Goal: Task Accomplishment & Management: Manage account settings

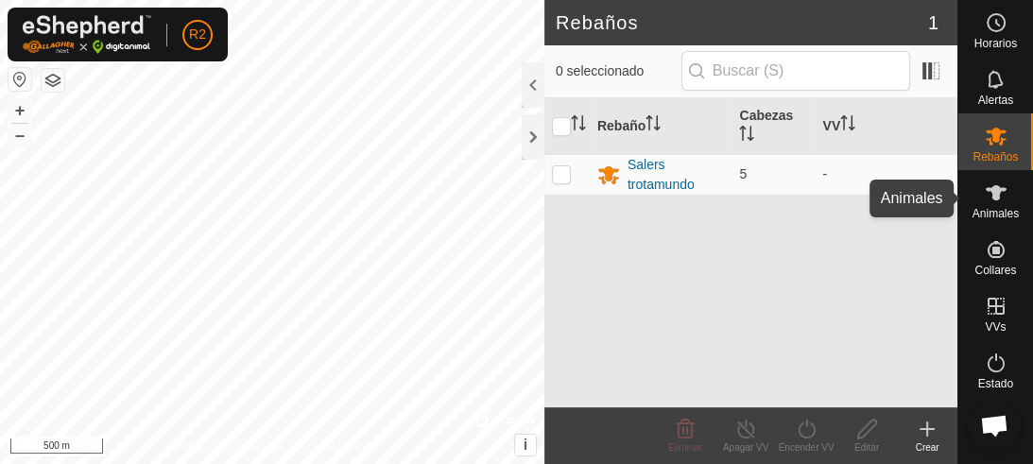
click at [993, 208] on span "Animales" at bounding box center [996, 213] width 46 height 11
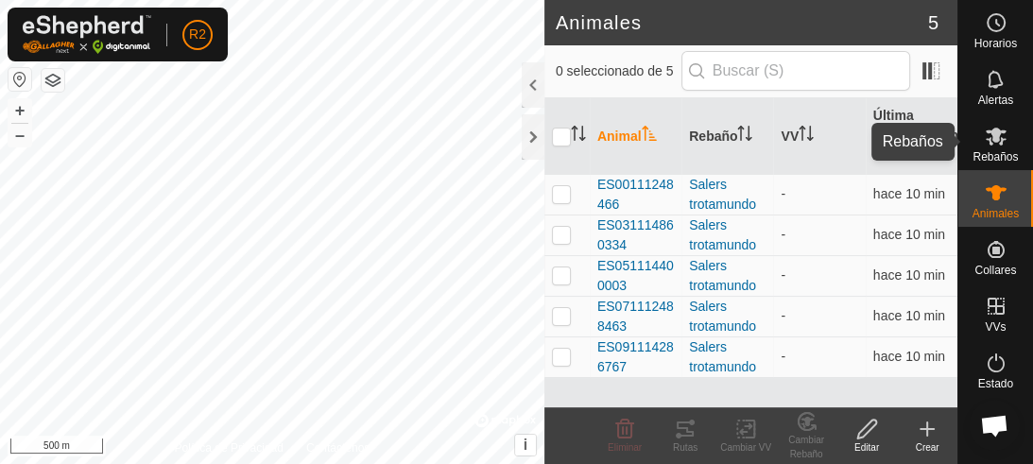
click at [993, 154] on span "Rebaños" at bounding box center [995, 156] width 45 height 11
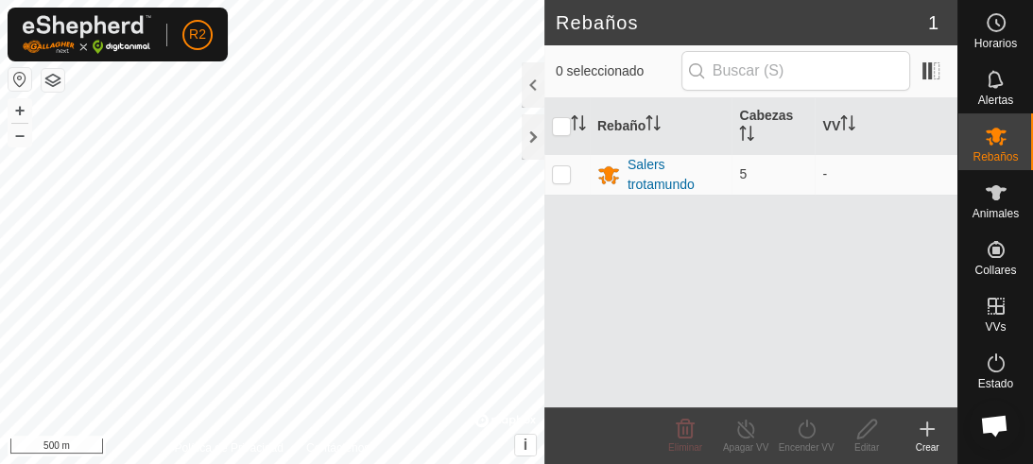
click at [932, 437] on icon at bounding box center [927, 429] width 23 height 23
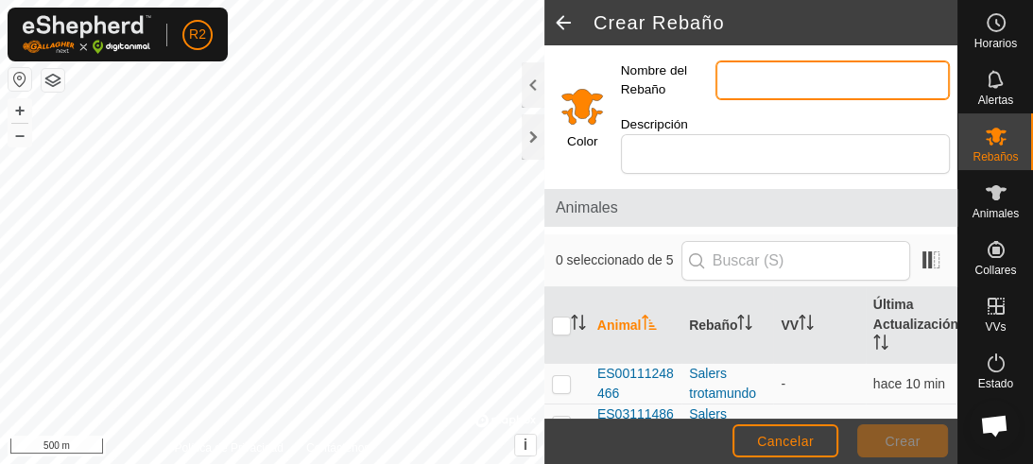
click at [751, 78] on input "Nombre del Rebaño" at bounding box center [833, 81] width 234 height 40
type input "s"
type input "SAMPAIO"
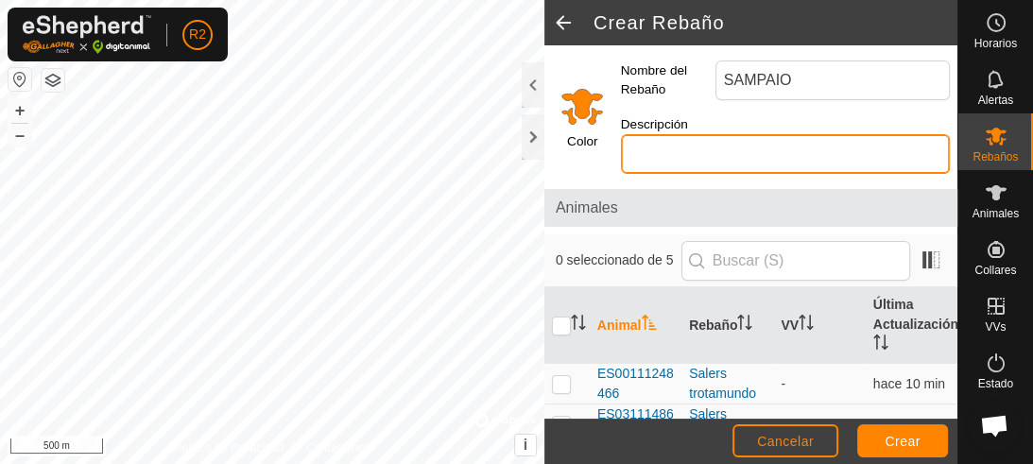
click at [653, 161] on input "Descripción" at bounding box center [785, 154] width 329 height 40
type input "AZUL"
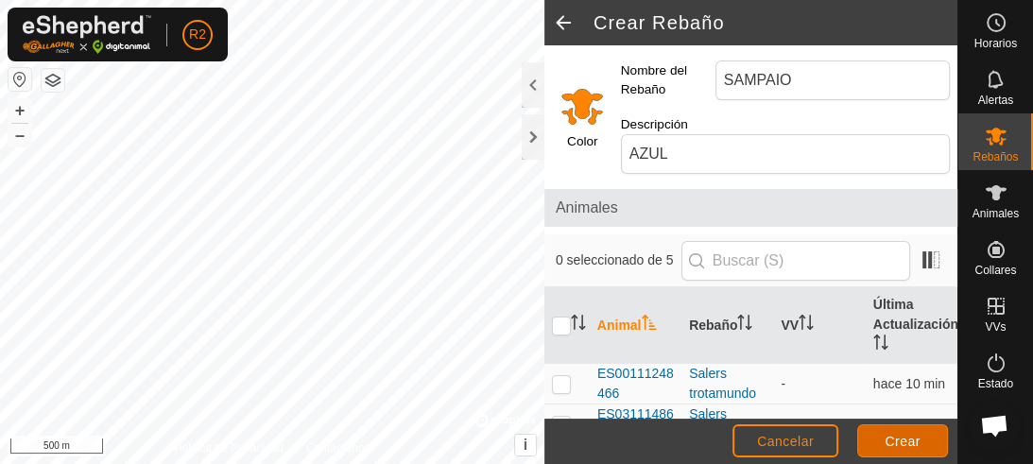
click at [892, 438] on span "Crear" at bounding box center [903, 441] width 36 height 15
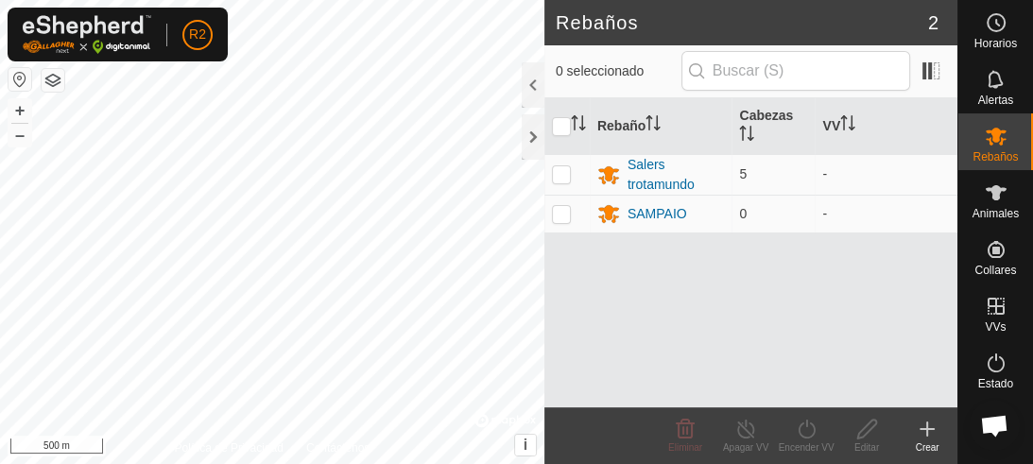
click at [643, 172] on div "Salers trotamundo" at bounding box center [676, 175] width 97 height 40
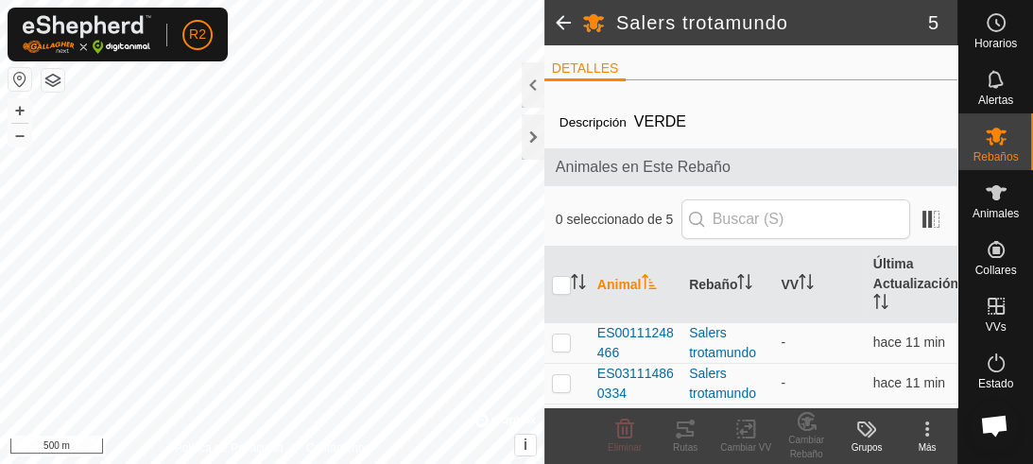
click at [923, 441] on icon at bounding box center [927, 429] width 23 height 23
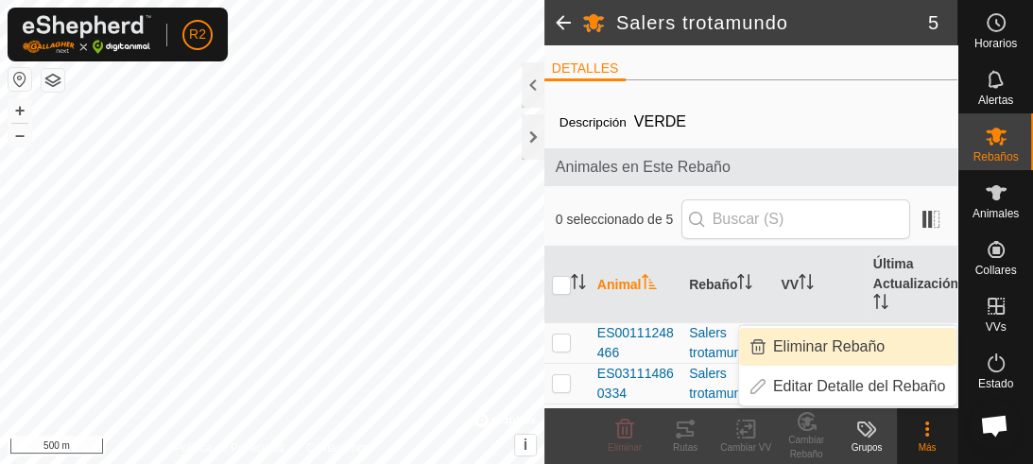
click at [875, 346] on span "Eliminar Rebaño" at bounding box center [829, 347] width 112 height 23
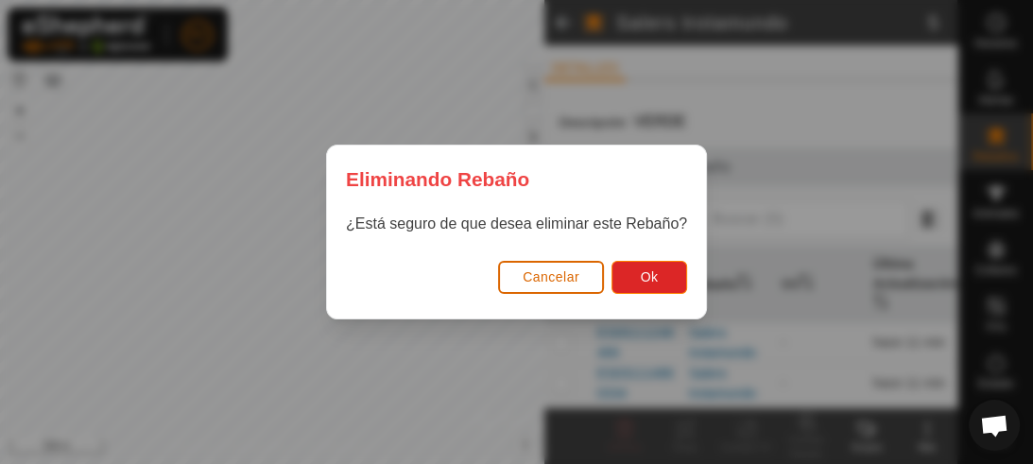
click at [565, 286] on button "Cancelar" at bounding box center [551, 277] width 106 height 33
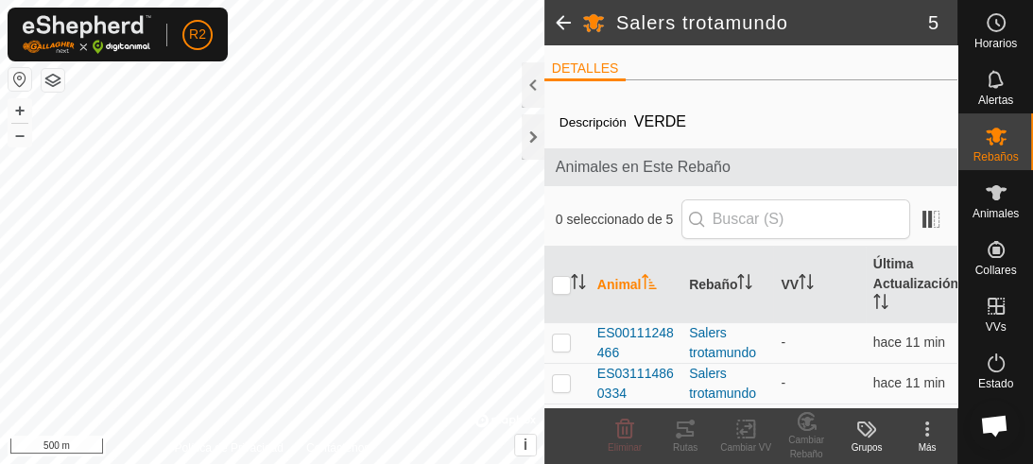
click at [921, 439] on icon at bounding box center [927, 429] width 23 height 23
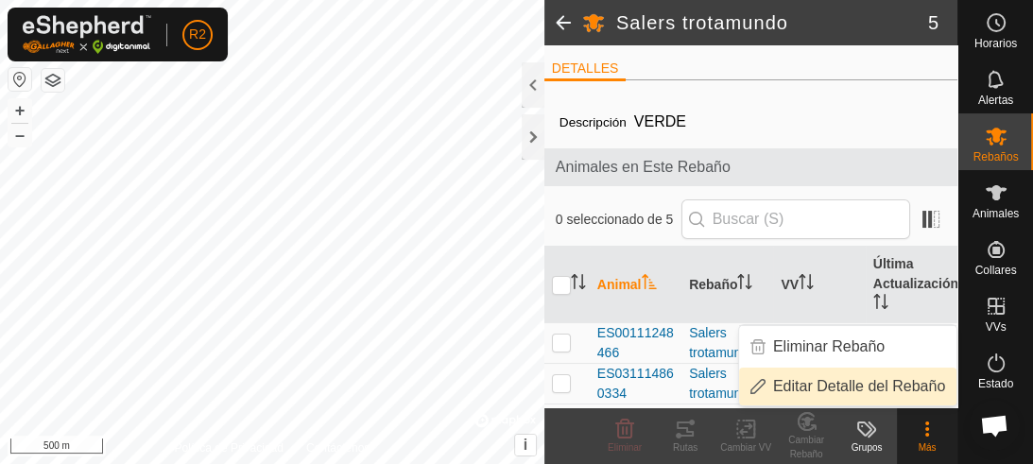
click at [843, 387] on span "Editar Detalle del Rebaño" at bounding box center [859, 386] width 172 height 23
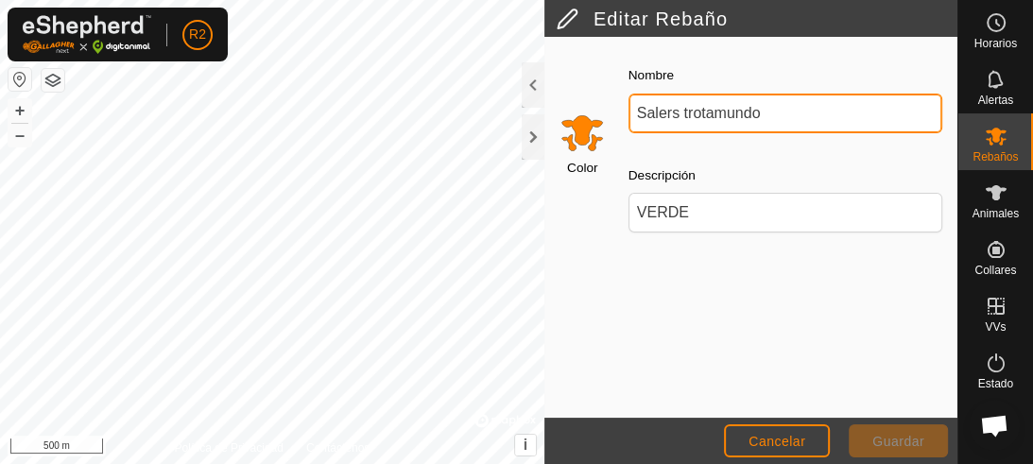
click at [792, 110] on input "Salers trotamundo" at bounding box center [786, 114] width 314 height 40
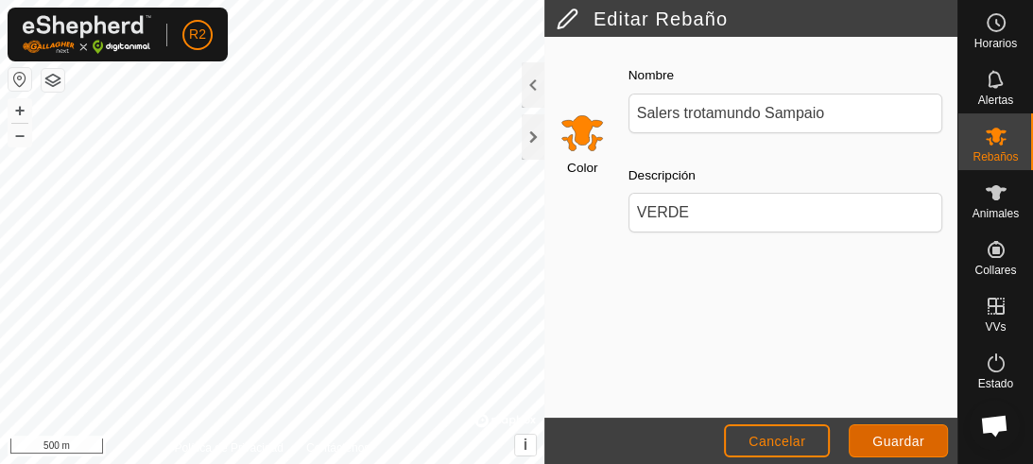
click at [888, 438] on span "Guardar" at bounding box center [899, 441] width 52 height 15
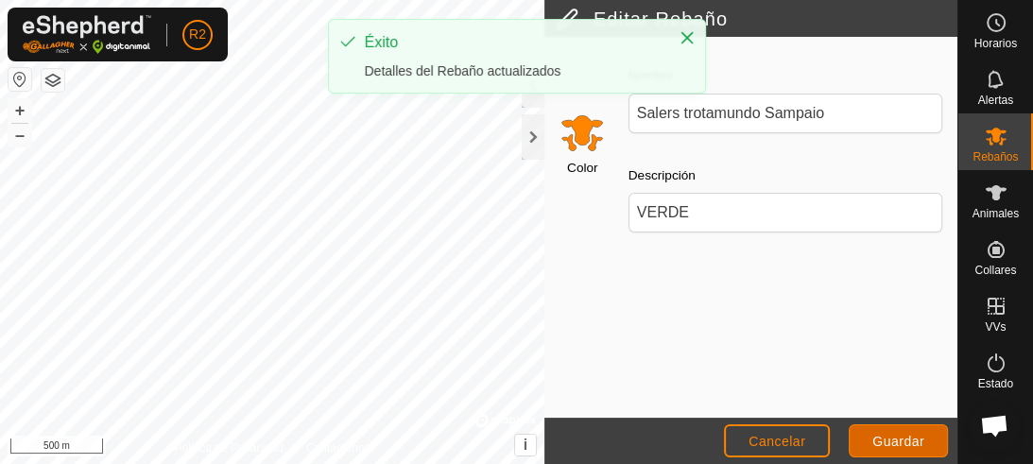
type input "Salers trotamundo"
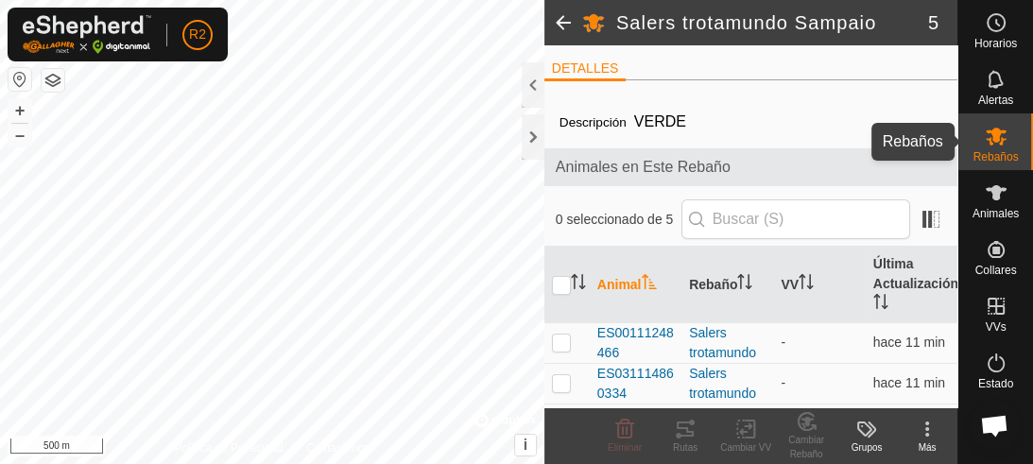
click at [995, 142] on icon at bounding box center [996, 136] width 23 height 23
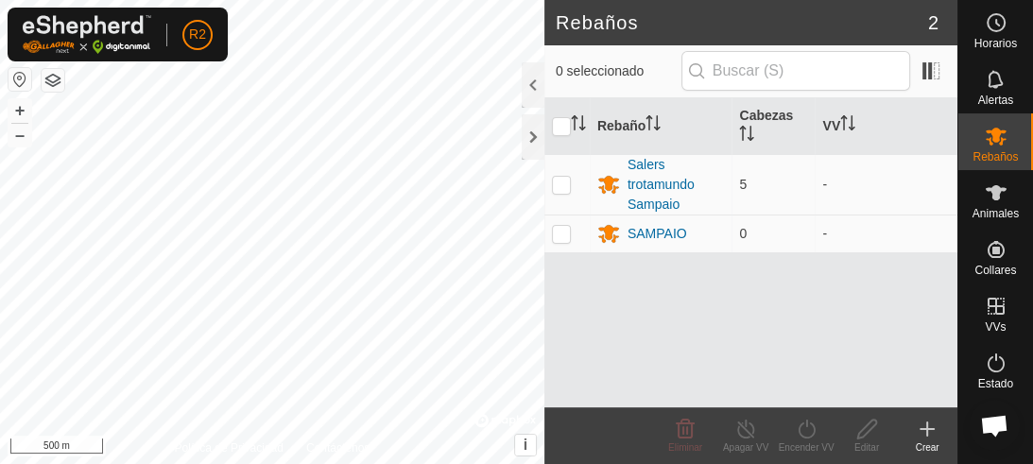
click at [936, 434] on icon at bounding box center [927, 429] width 23 height 23
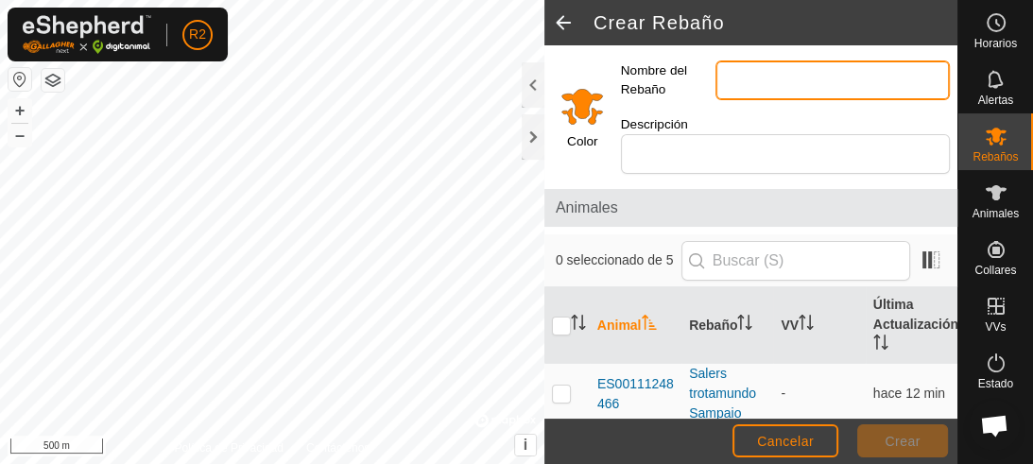
click at [736, 74] on input "Nombre del Rebaño" at bounding box center [833, 81] width 234 height 40
type input "a"
type input "ABRADELO"
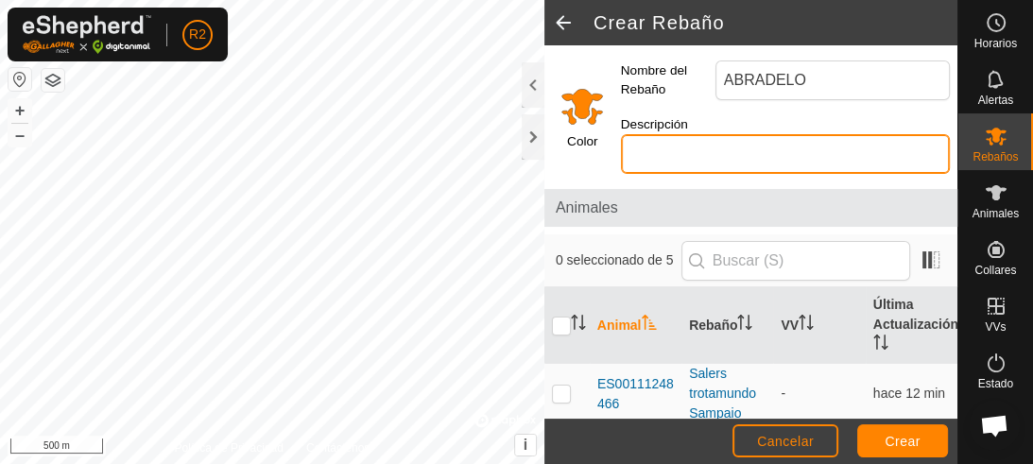
click at [655, 147] on input "Descripción" at bounding box center [785, 154] width 329 height 40
type input "ROJO"
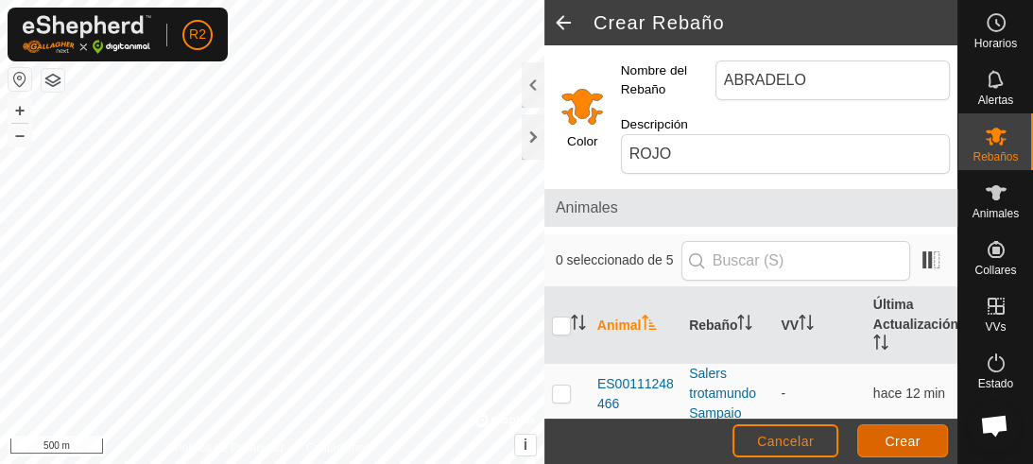
click at [921, 434] on button "Crear" at bounding box center [902, 440] width 91 height 33
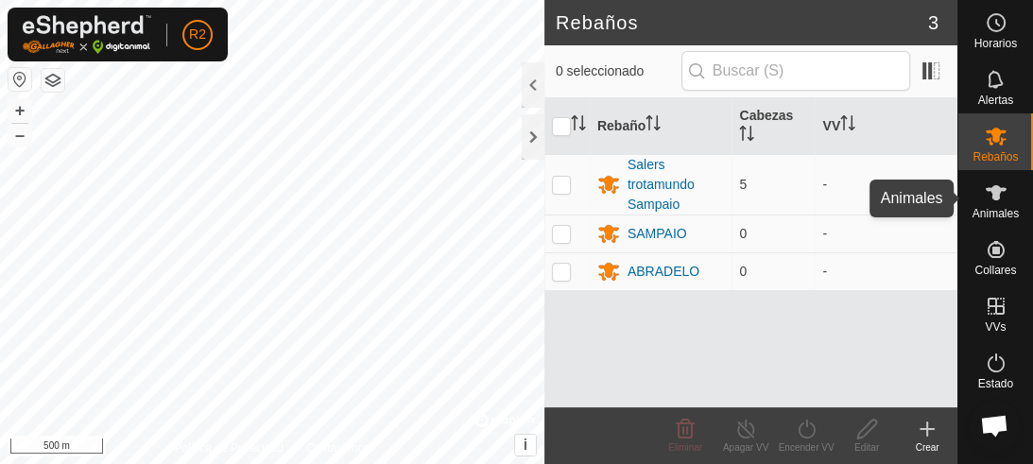
click at [986, 201] on icon at bounding box center [996, 193] width 23 height 23
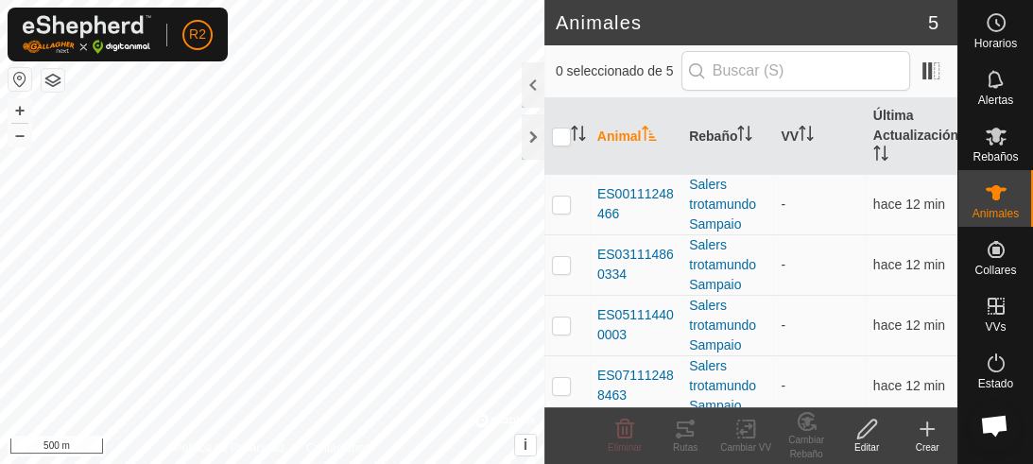
click at [535, 96] on div at bounding box center [533, 84] width 23 height 45
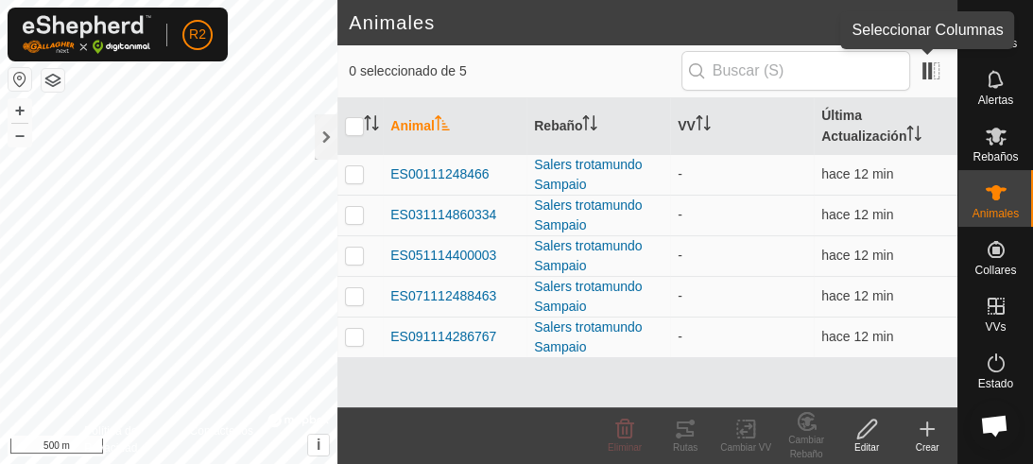
click at [934, 78] on span at bounding box center [931, 71] width 30 height 30
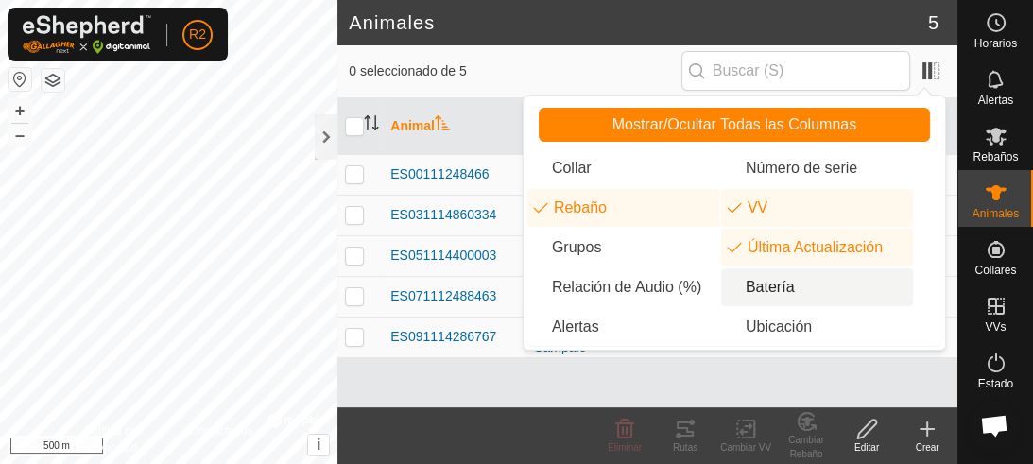
click at [740, 285] on icon "neckband.label.battery" at bounding box center [739, 287] width 13 height 13
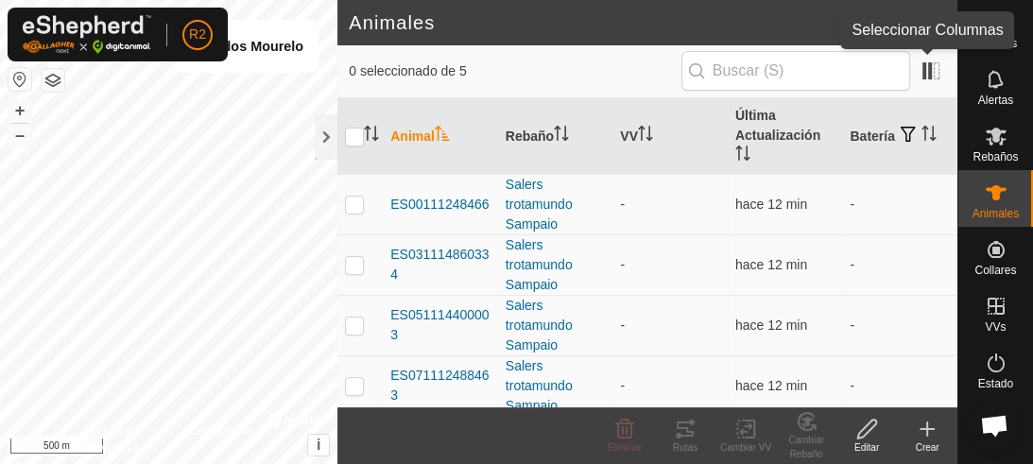
click at [925, 66] on span at bounding box center [931, 71] width 30 height 30
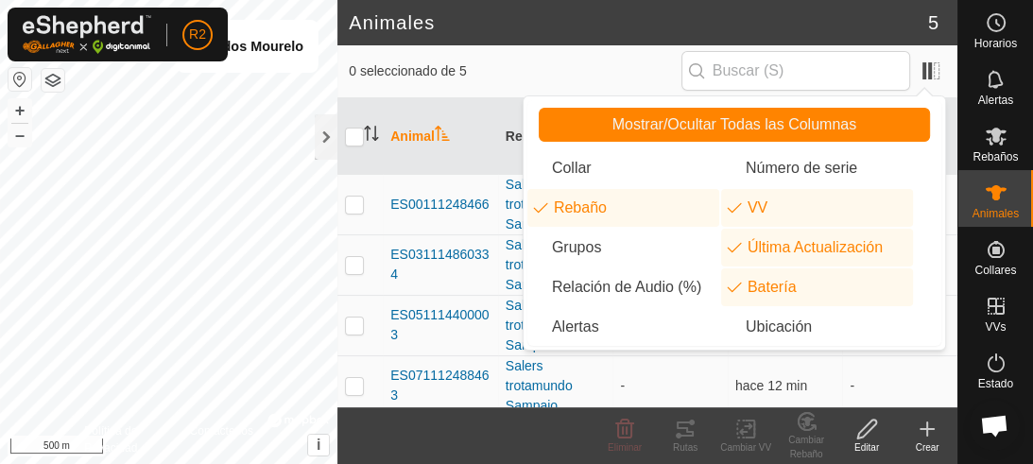
click at [925, 66] on span at bounding box center [931, 71] width 30 height 30
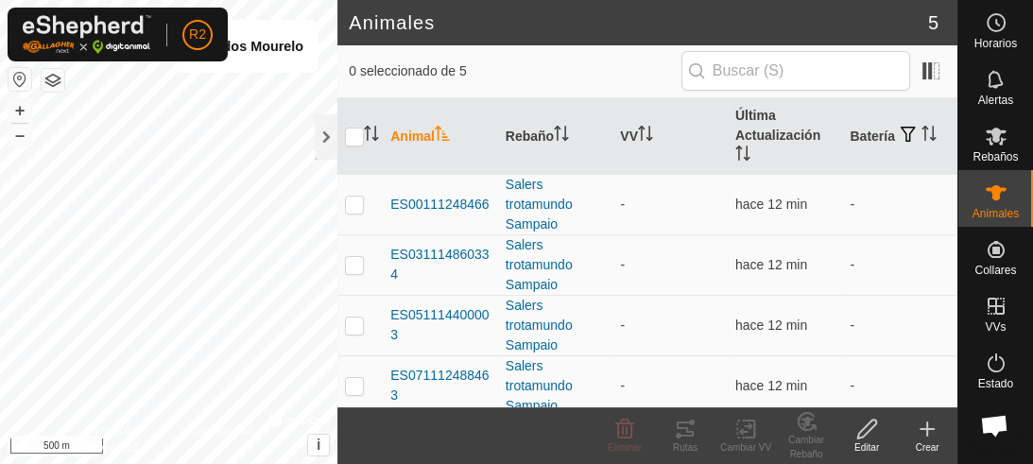
click at [831, 91] on div "0 seleccionado de 5" at bounding box center [648, 71] width 620 height 53
